Goal: Information Seeking & Learning: Learn about a topic

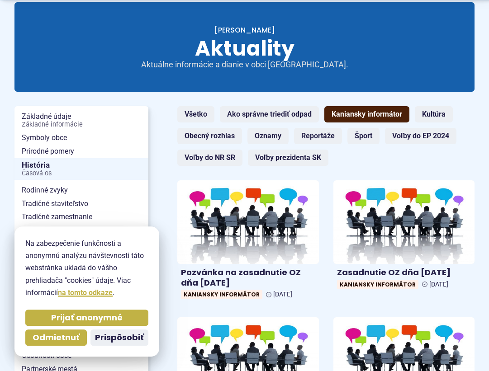
scroll to position [138, 0]
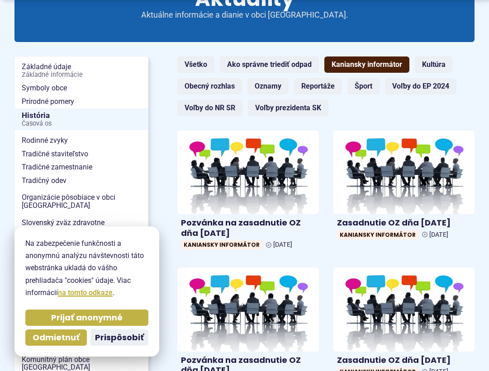
click at [355, 59] on link "Kaniansky informátor" at bounding box center [366, 65] width 85 height 16
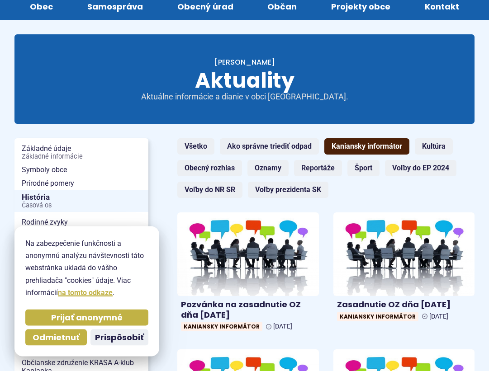
scroll to position [184, 0]
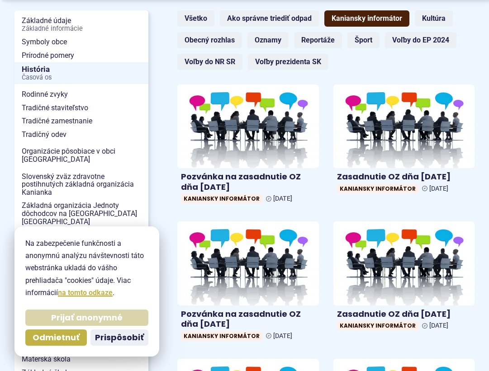
click at [76, 315] on span "Prijať anonymné" at bounding box center [86, 318] width 71 height 10
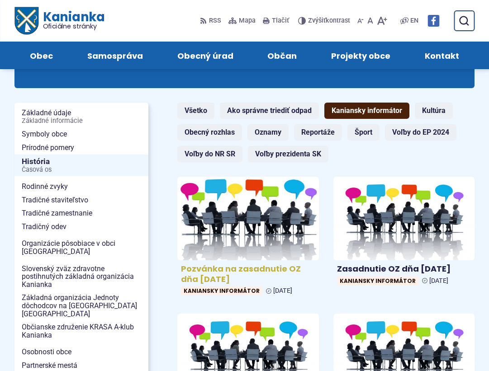
scroll to position [0, 0]
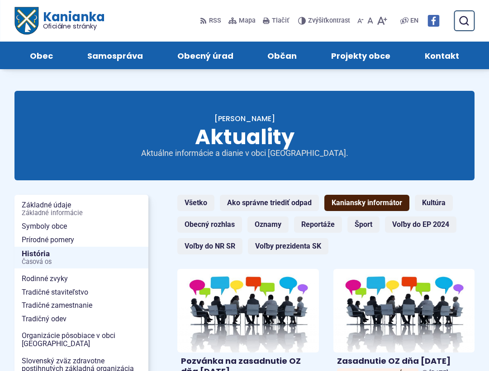
click at [368, 202] on link "Kaniansky informátor" at bounding box center [366, 203] width 85 height 16
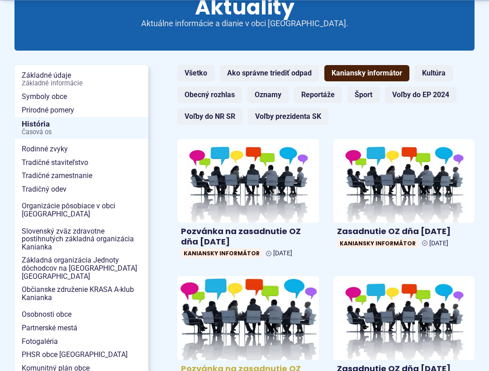
scroll to position [138, 0]
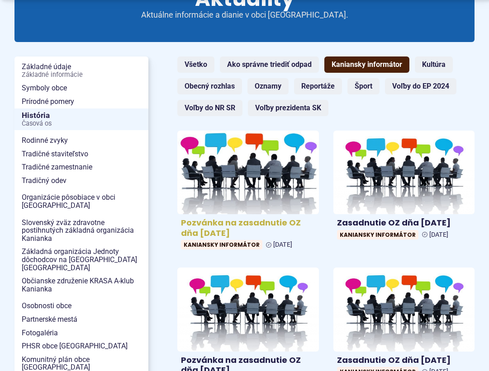
click at [233, 244] on span "Kaniansky informátor" at bounding box center [221, 244] width 81 height 9
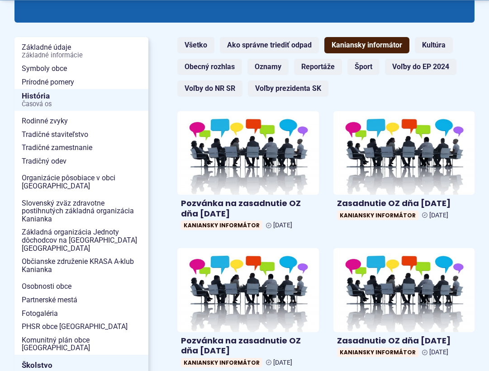
scroll to position [231, 0]
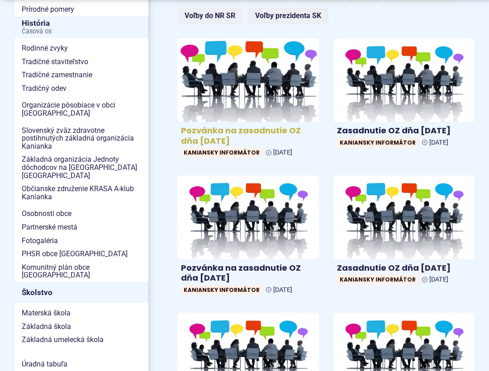
click at [212, 150] on span "Kaniansky informátor" at bounding box center [221, 152] width 81 height 9
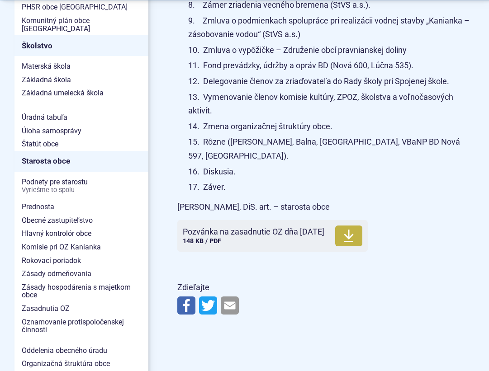
scroll to position [600, 0]
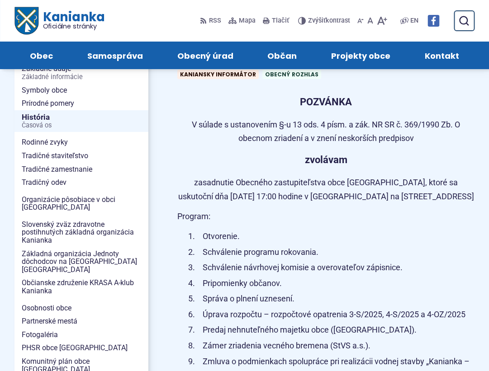
scroll to position [138, 0]
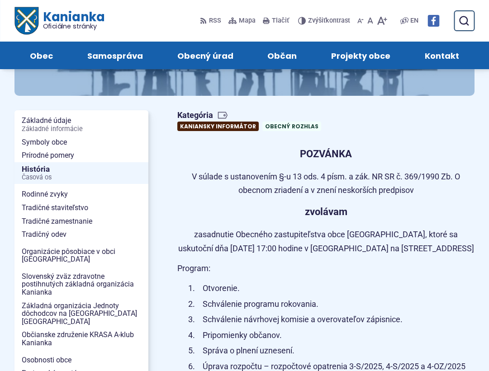
click at [221, 125] on link "Kaniansky informátor" at bounding box center [217, 126] width 81 height 9
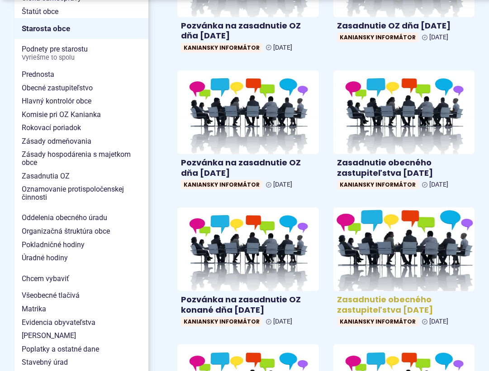
scroll to position [784, 0]
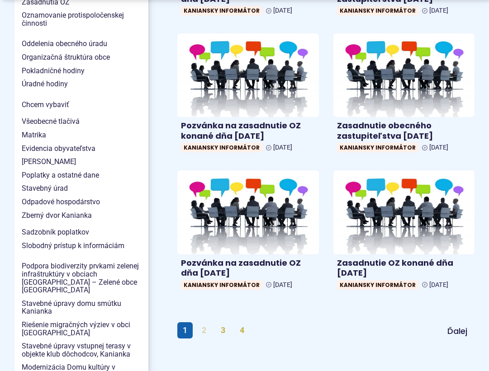
click at [208, 329] on link "2" at bounding box center [203, 330] width 15 height 16
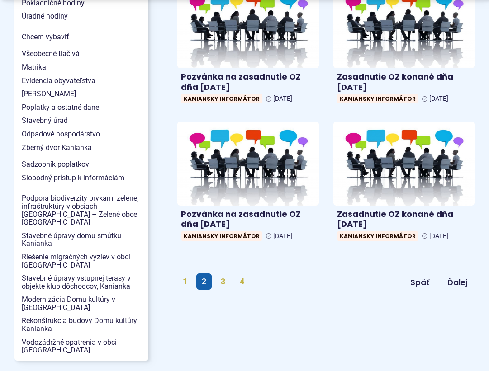
scroll to position [922, 0]
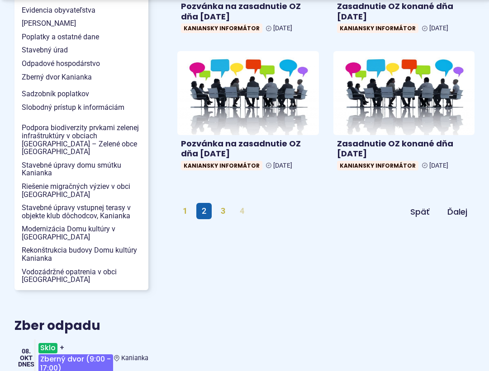
click at [243, 203] on link "4" at bounding box center [241, 211] width 15 height 16
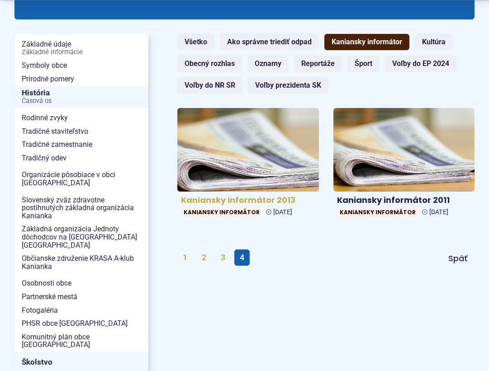
scroll to position [184, 0]
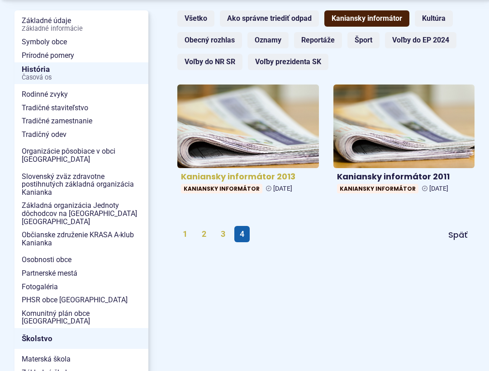
click at [228, 151] on img at bounding box center [248, 126] width 162 height 96
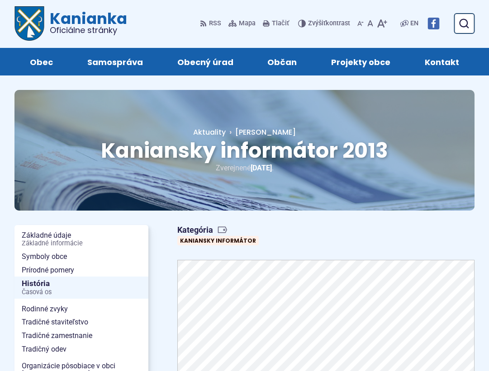
scroll to position [138, 0]
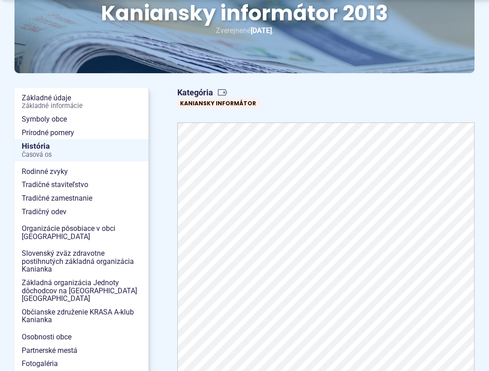
click at [169, 216] on article "Kategória Kaniansky informátor INFO-2-13new Veľkosť a typ súboru 6 MB / PDF Sti…" at bounding box center [326, 290] width 326 height 413
click at [167, 220] on article "Kategória Kaniansky informátor INFO-2-13new Veľkosť a typ súboru 6 MB / PDF Sti…" at bounding box center [326, 290] width 326 height 413
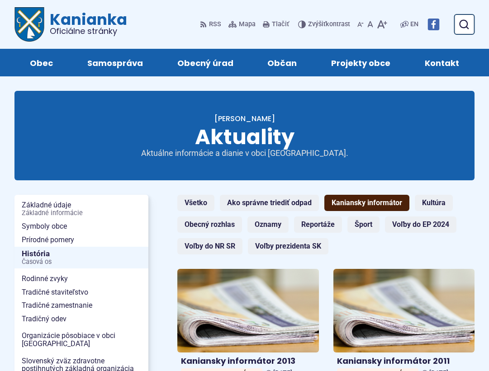
scroll to position [184, 0]
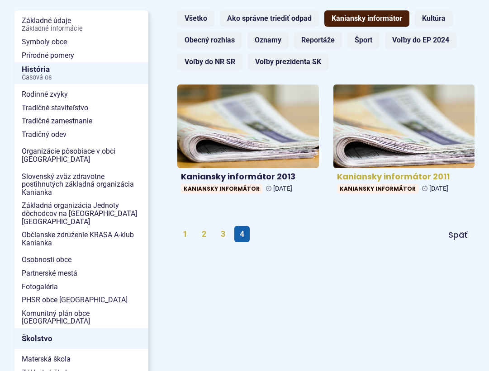
click at [395, 136] on img at bounding box center [403, 126] width 162 height 96
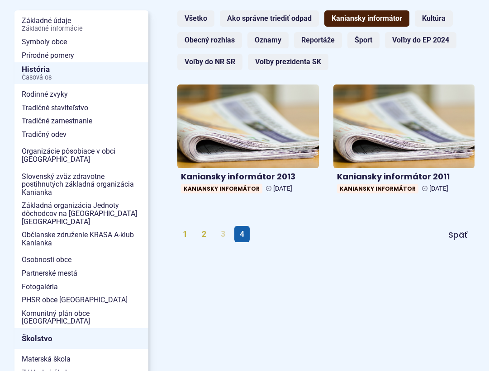
click at [227, 232] on link "3" at bounding box center [222, 234] width 15 height 16
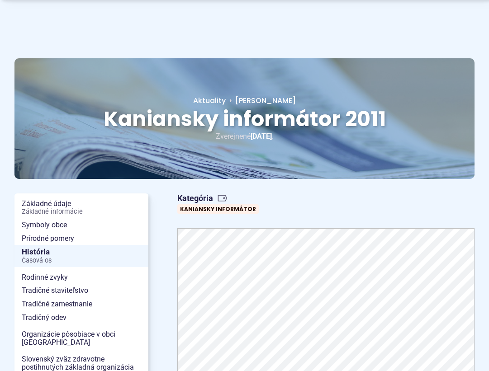
scroll to position [46, 0]
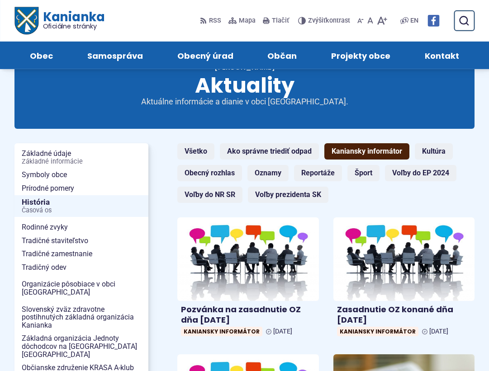
scroll to position [46, 0]
